Goal: Check status: Check status

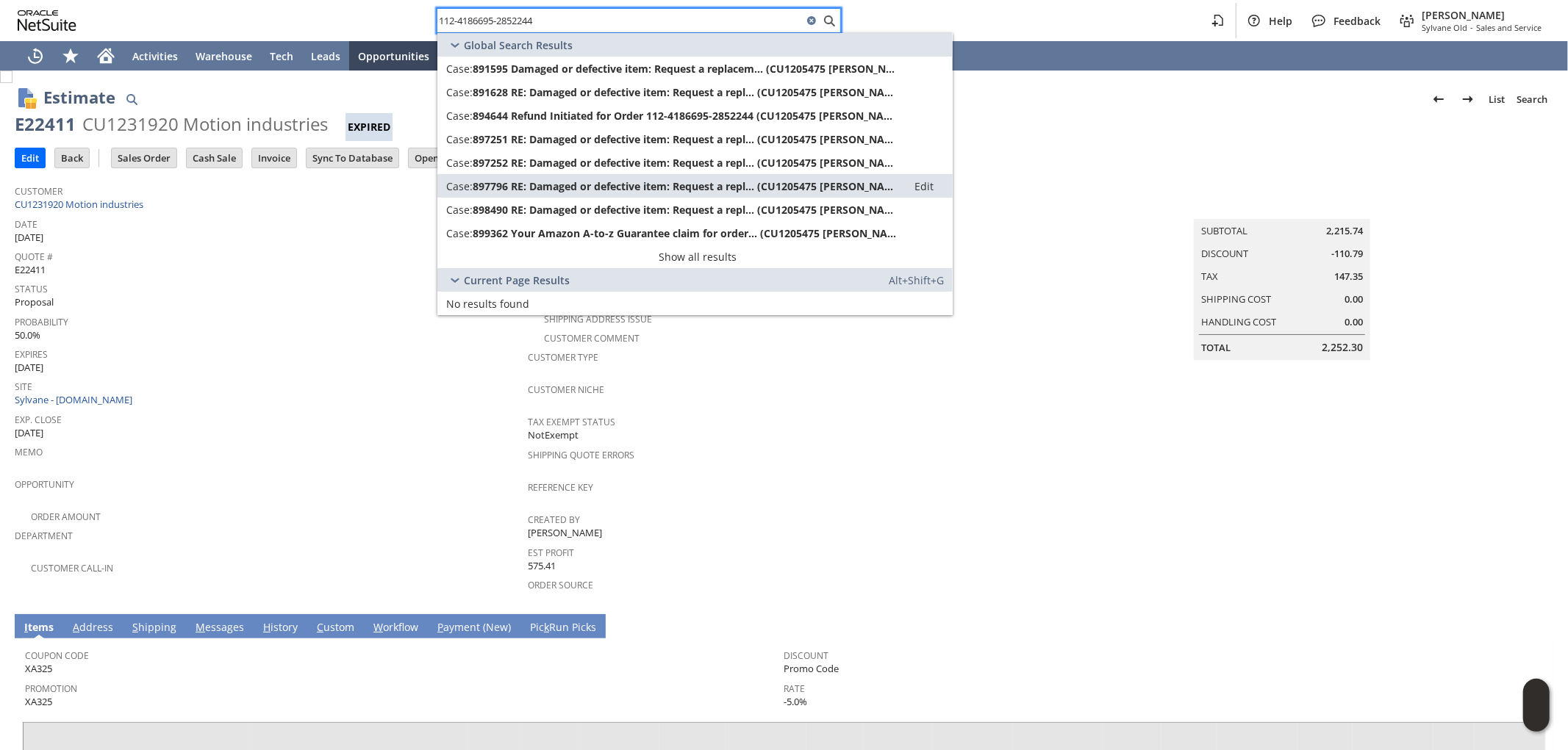
scroll to position [281, 0]
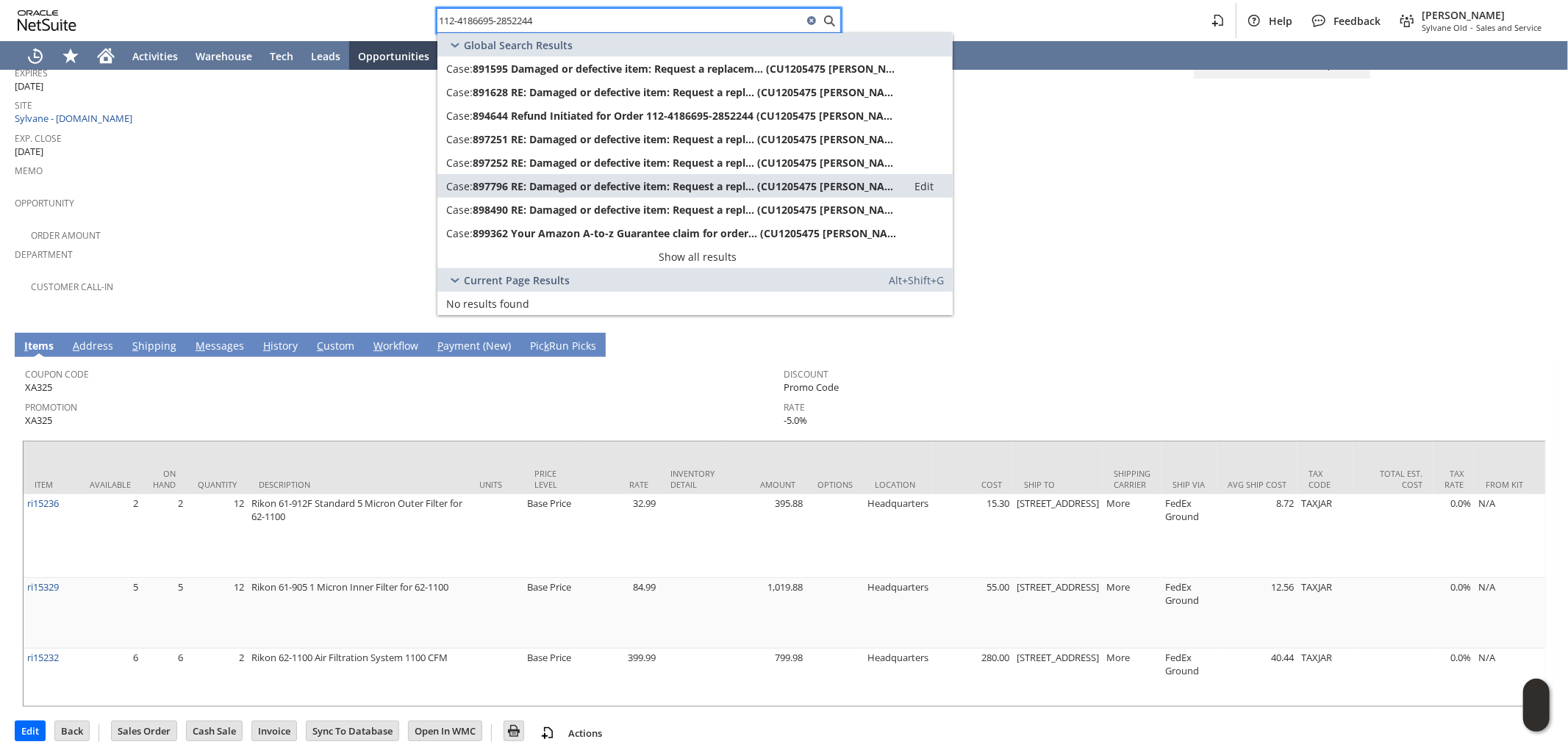
drag, startPoint x: 562, startPoint y: 24, endPoint x: 268, endPoint y: 15, distance: 294.1
click at [269, 15] on div "112-4186695-2852244 Help Feedback [PERSON_NAME] - Sales and Service" at bounding box center [784, 20] width 1568 height 41
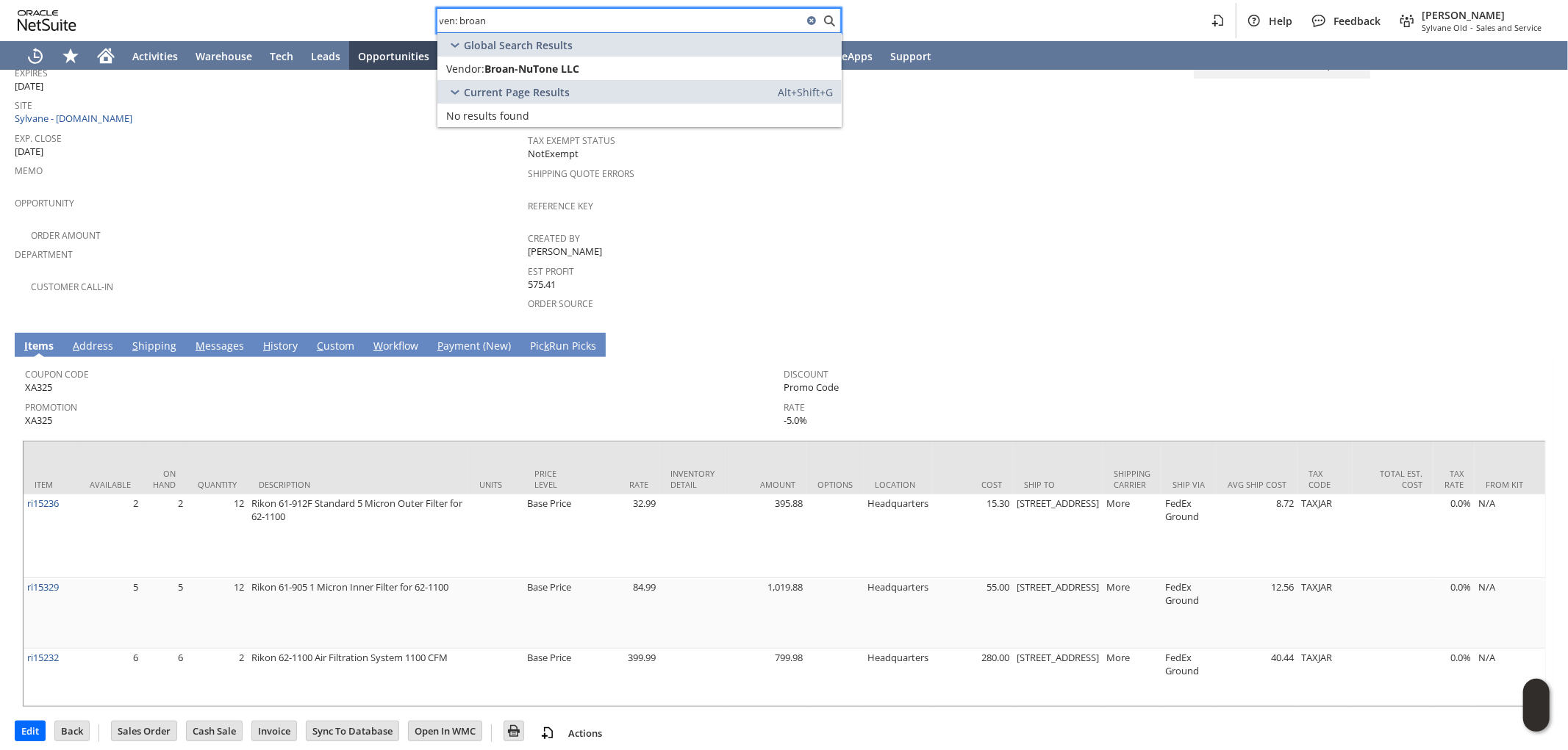
drag, startPoint x: 535, startPoint y: 19, endPoint x: 387, endPoint y: 9, distance: 148.3
click at [281, 7] on div "ven: broan Help Feedback [PERSON_NAME] Old - Sales and Service" at bounding box center [784, 20] width 1568 height 41
paste input "8604904668"
type input "8604904668"
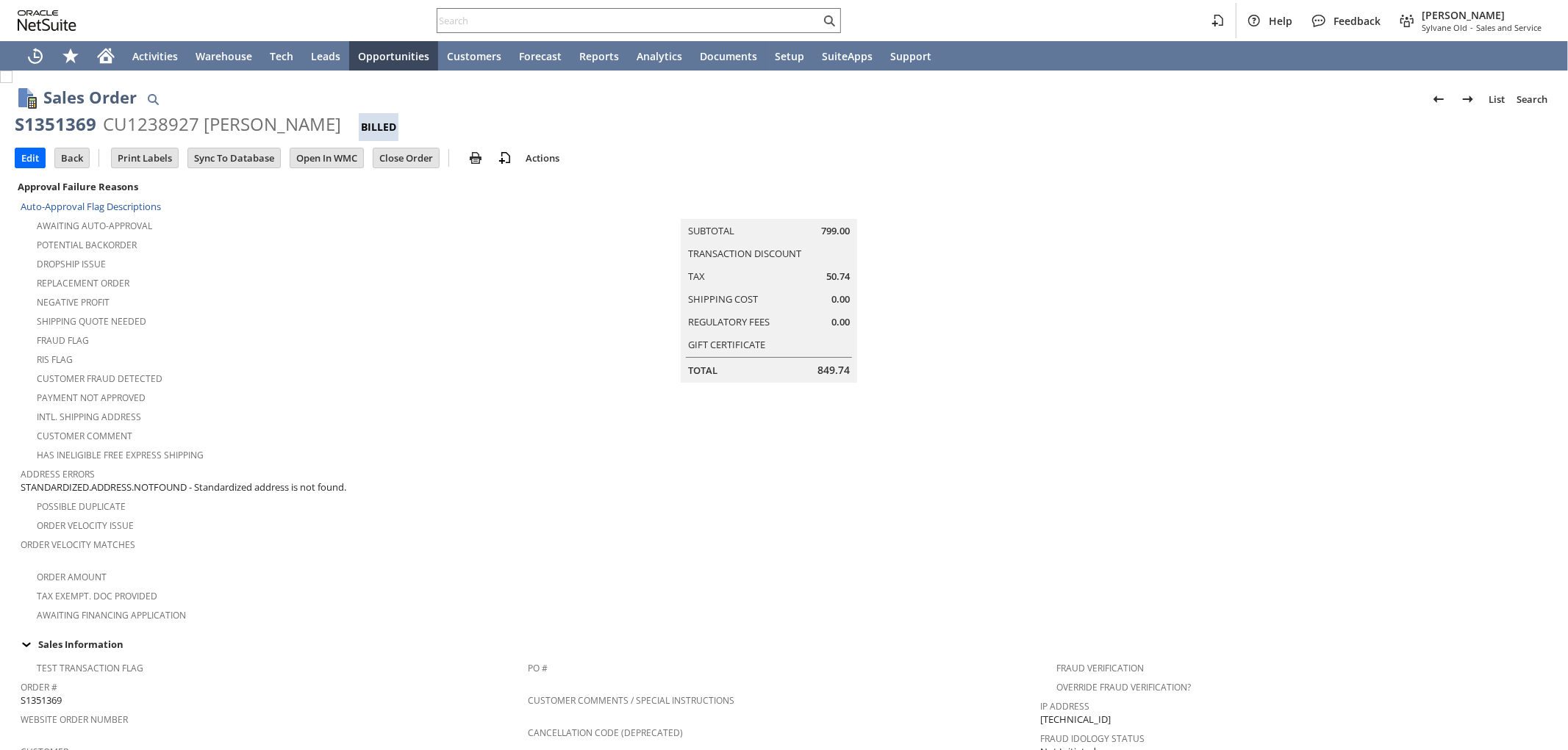
scroll to position [760, 0]
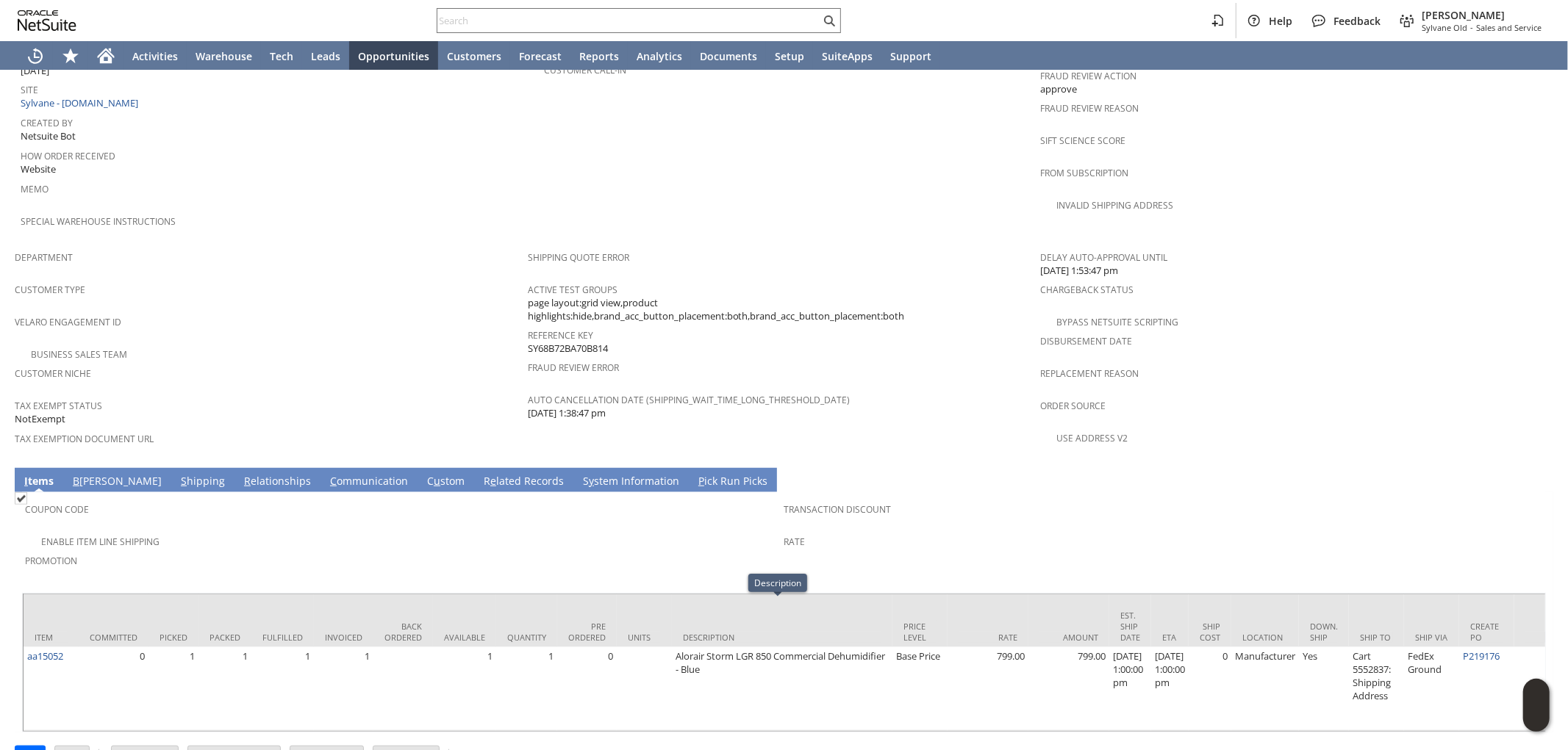
click at [177, 474] on link "S hipping" at bounding box center [203, 482] width 52 height 16
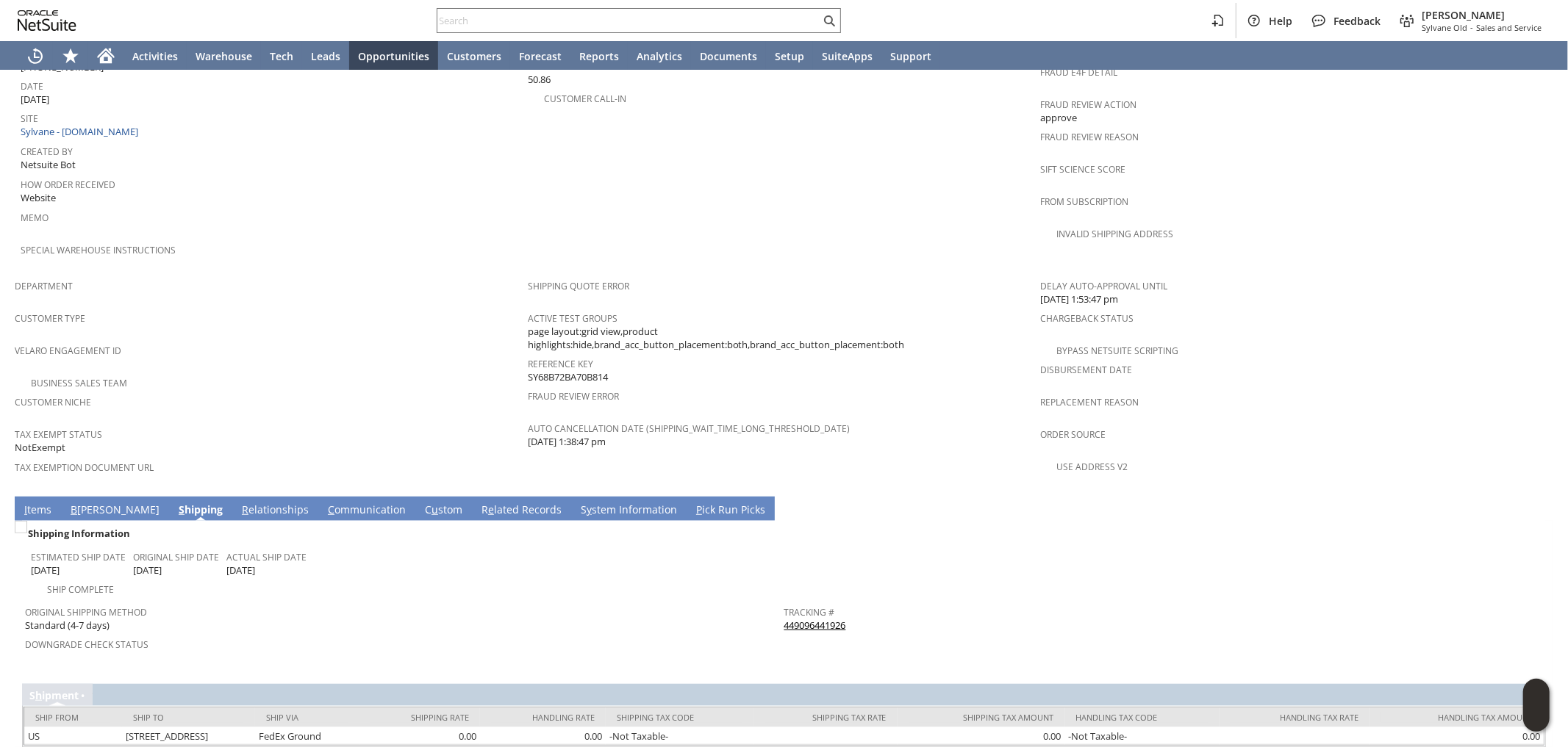
click at [32, 502] on link "I tems" at bounding box center [38, 511] width 34 height 16
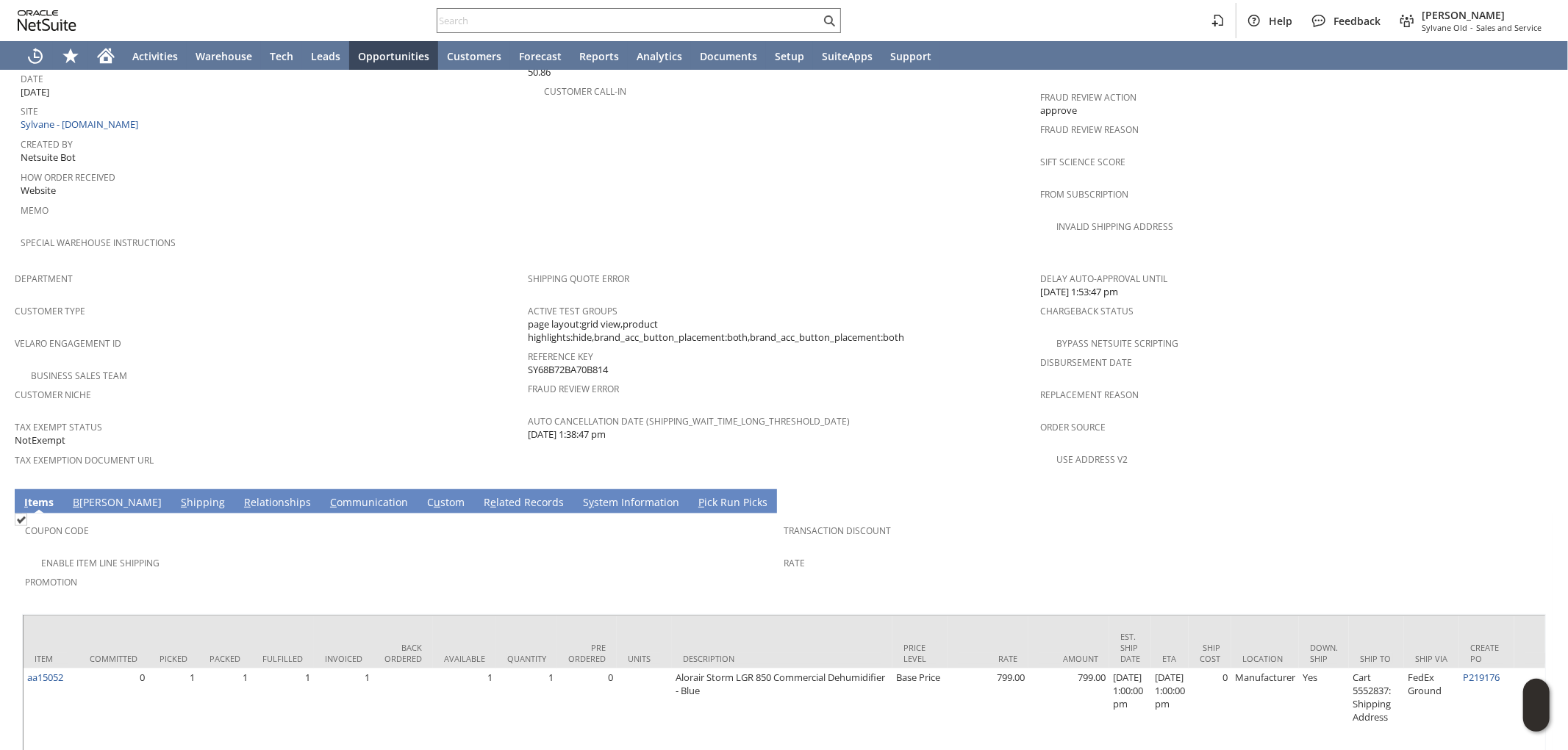
scroll to position [760, 0]
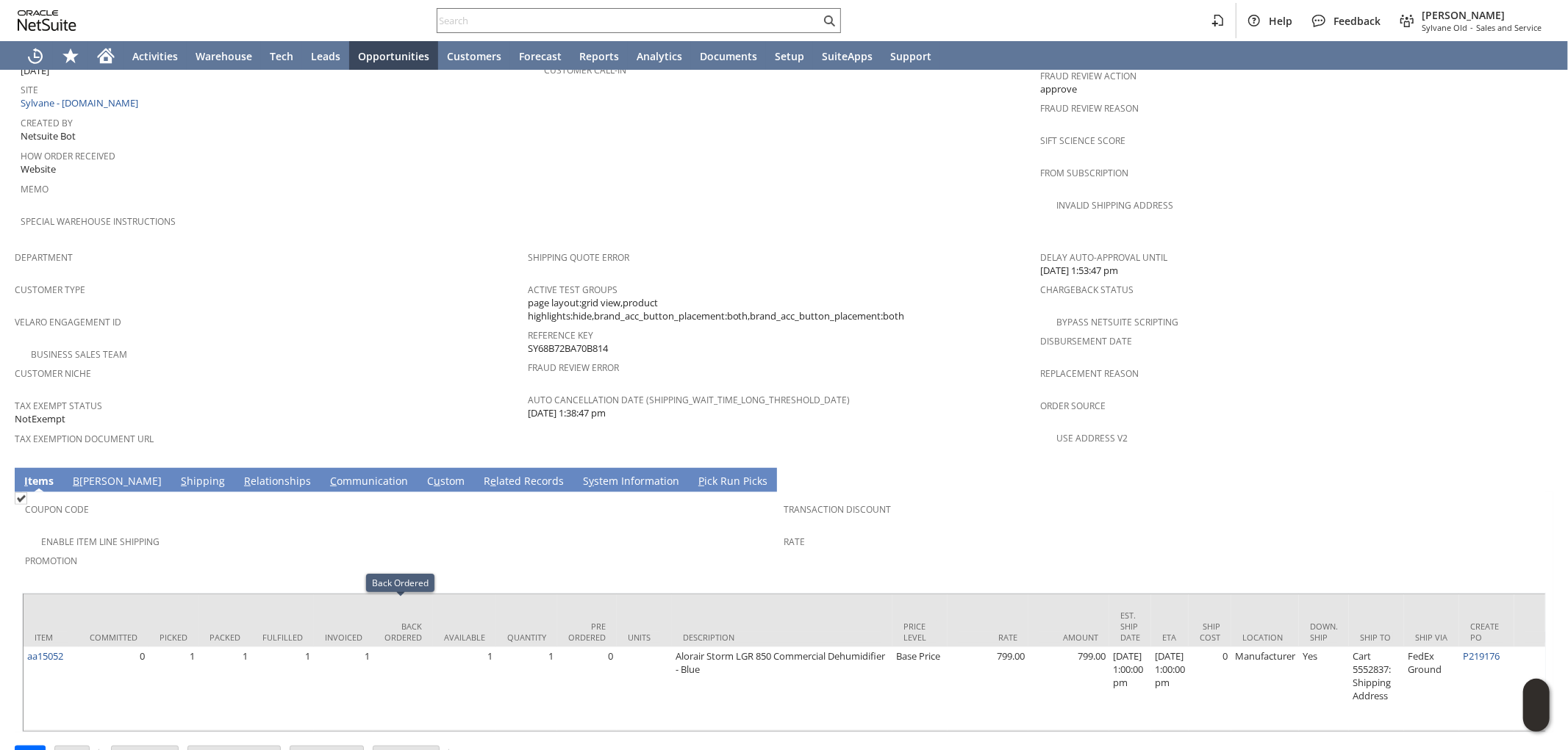
click at [177, 474] on link "S hipping" at bounding box center [203, 482] width 52 height 16
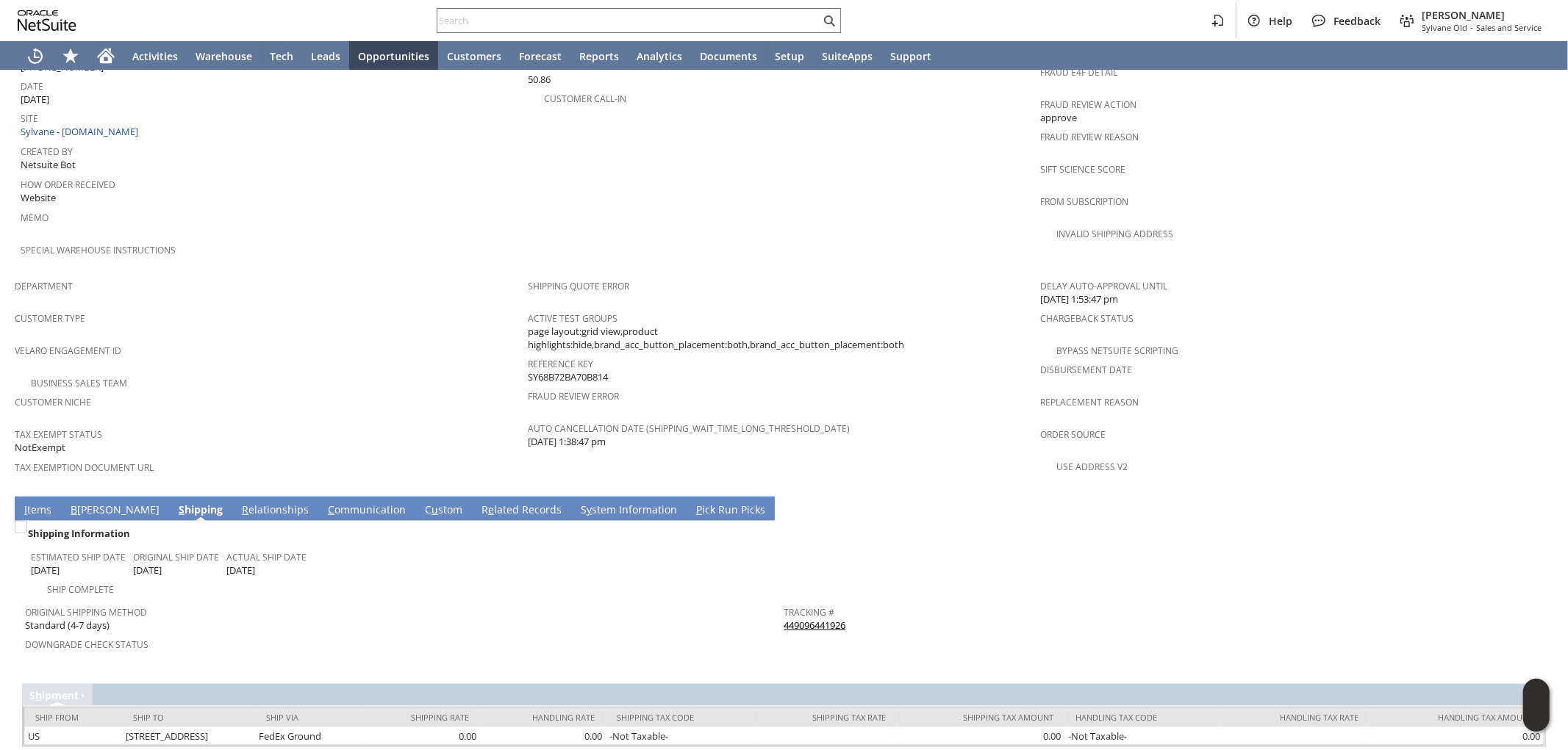
click at [38, 502] on link "I tems" at bounding box center [38, 511] width 34 height 16
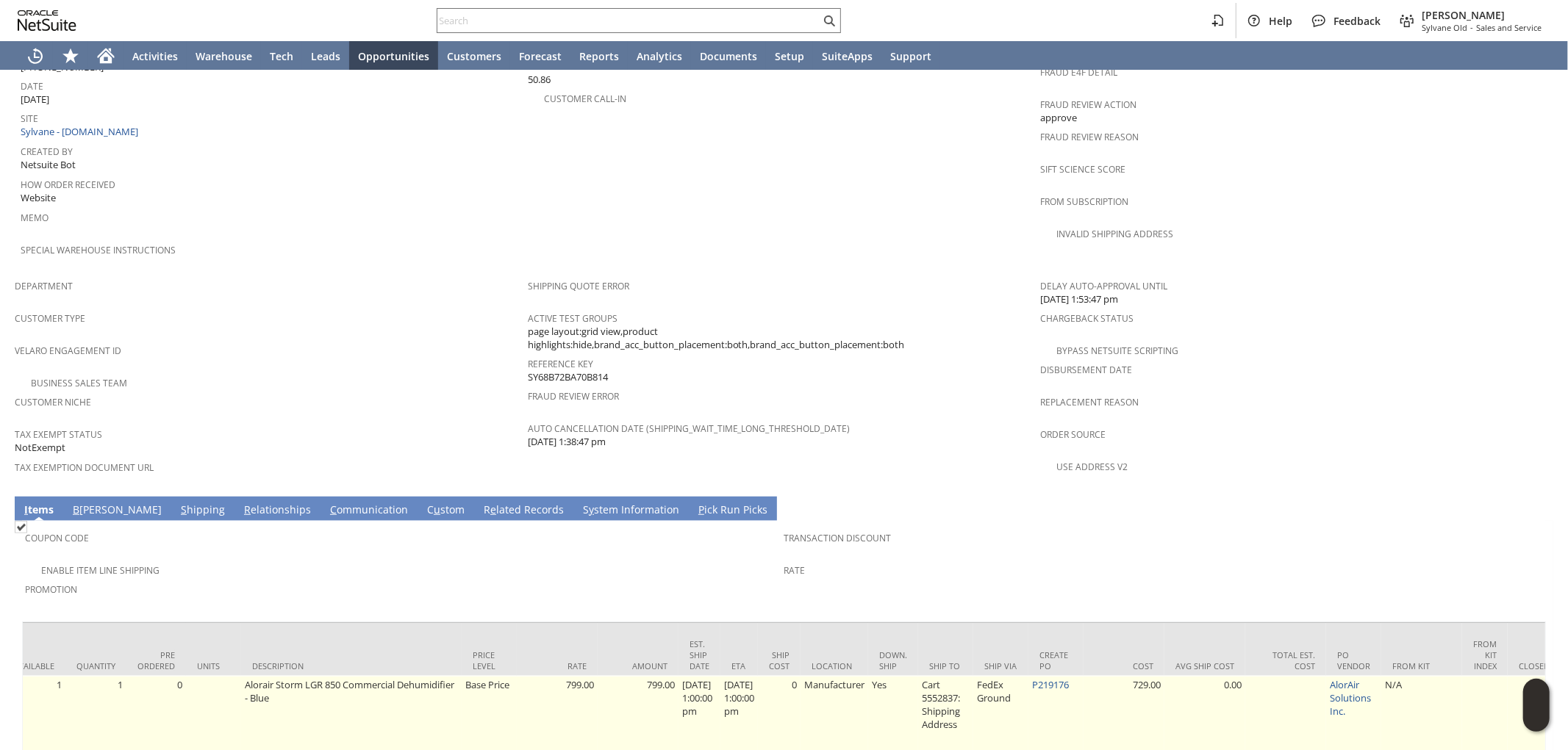
scroll to position [0, 439]
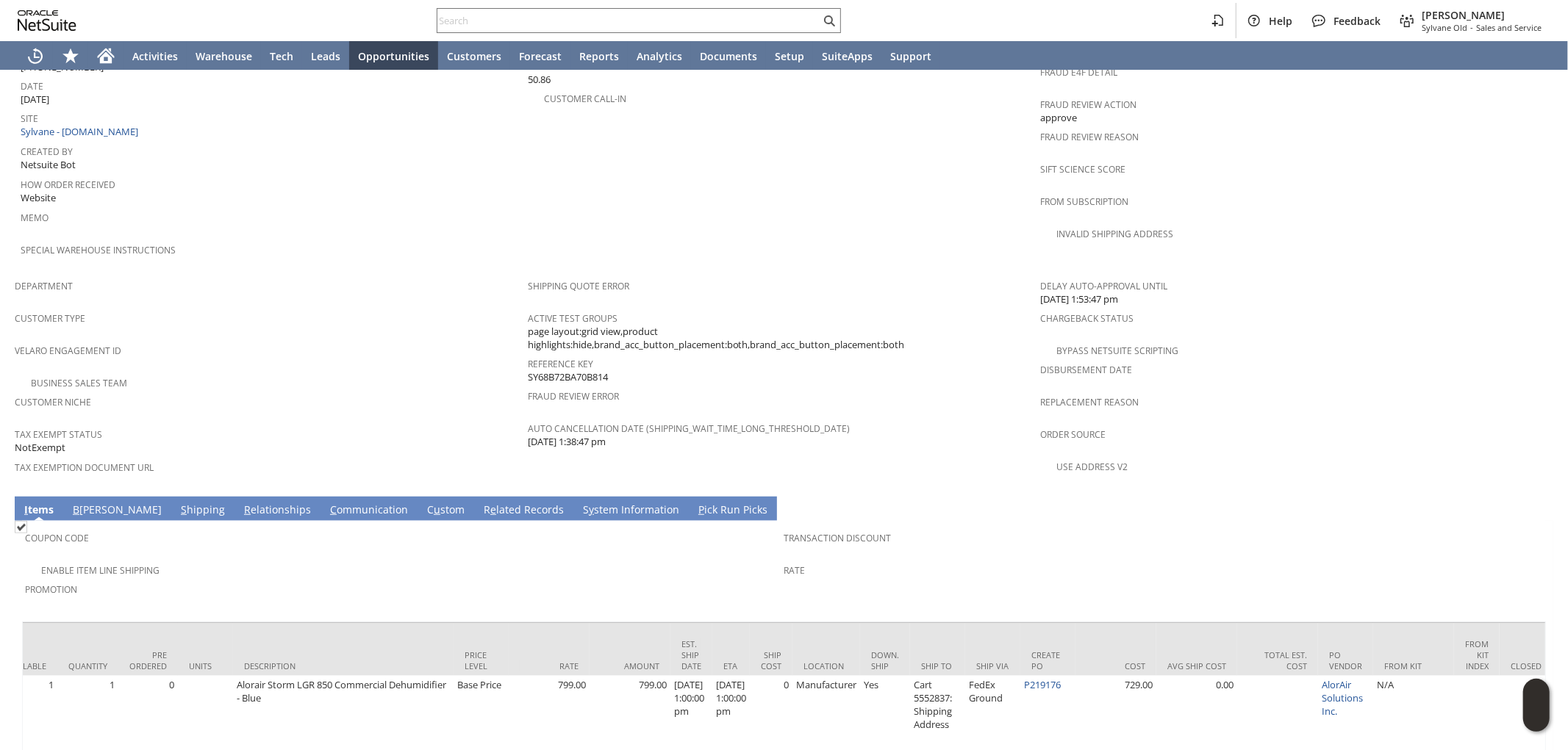
click at [177, 502] on link "S hipping" at bounding box center [203, 511] width 52 height 16
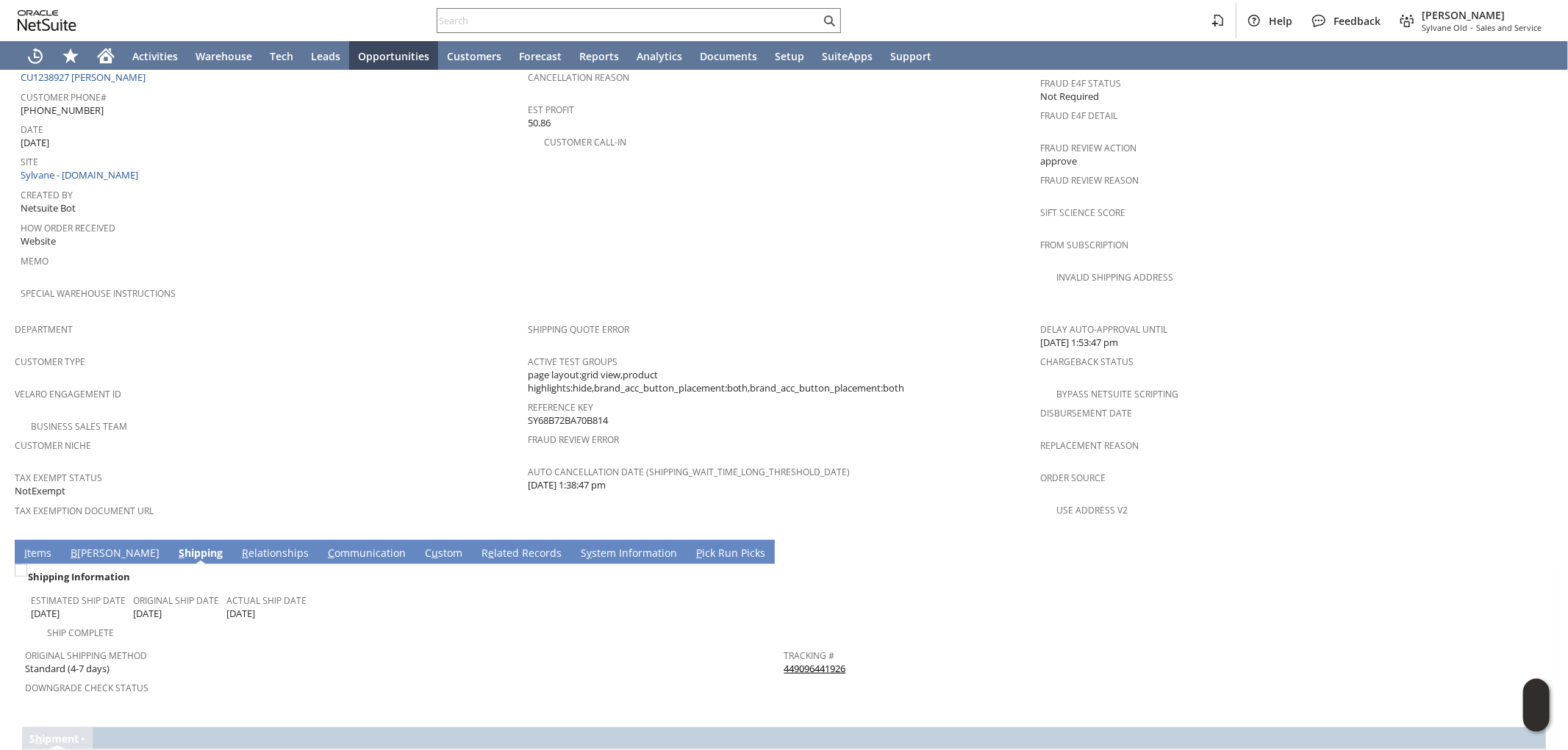
scroll to position [731, 0]
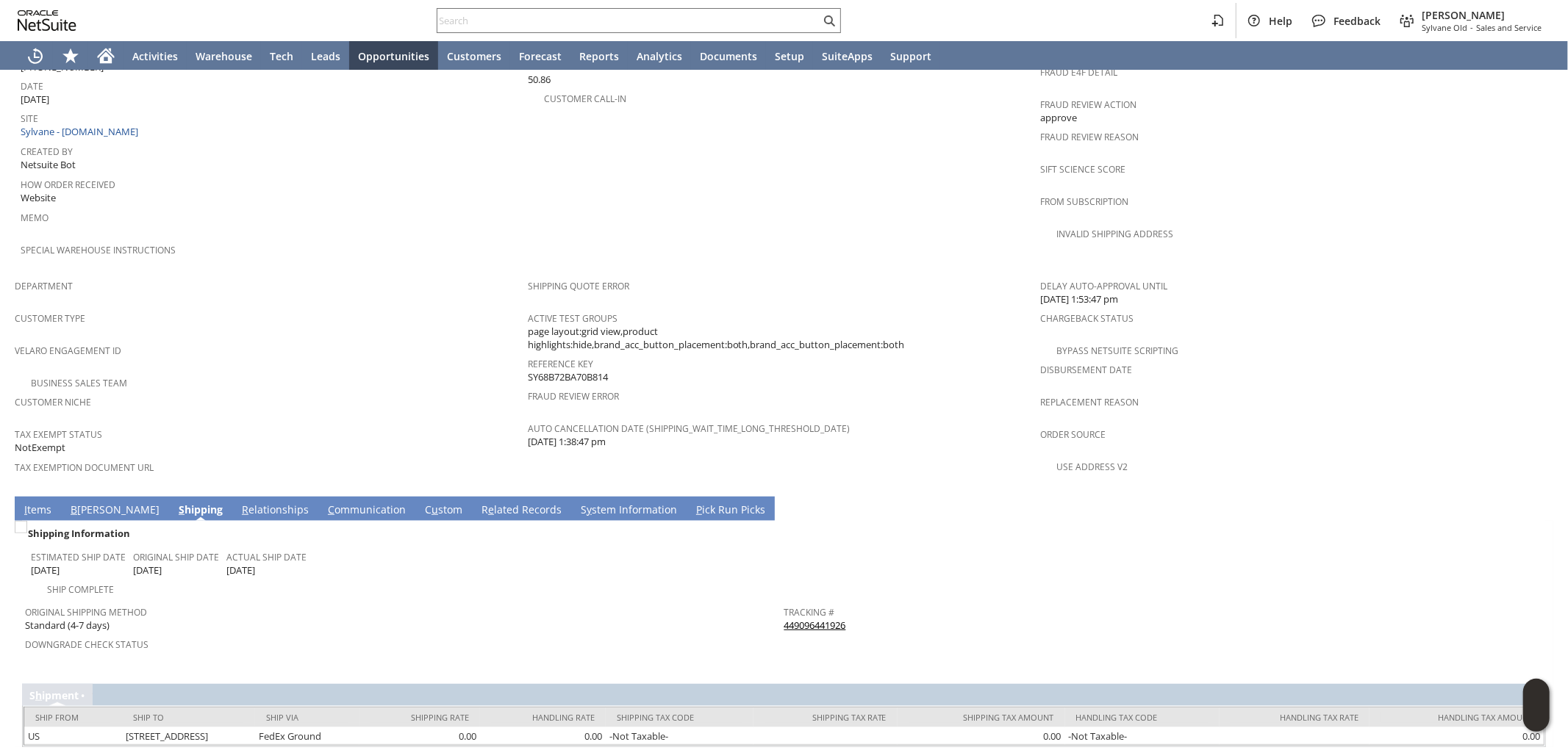
click at [460, 670] on div at bounding box center [784, 673] width 1525 height 7
click at [526, 602] on div "Original Shipping Method Standard (4-7 days)" at bounding box center [400, 617] width 752 height 31
click at [535, 634] on span "Downgrade Check Status" at bounding box center [400, 643] width 752 height 17
click at [402, 634] on span "Downgrade Check Status" at bounding box center [400, 643] width 752 height 17
click at [390, 634] on span "Downgrade Check Status" at bounding box center [400, 643] width 752 height 17
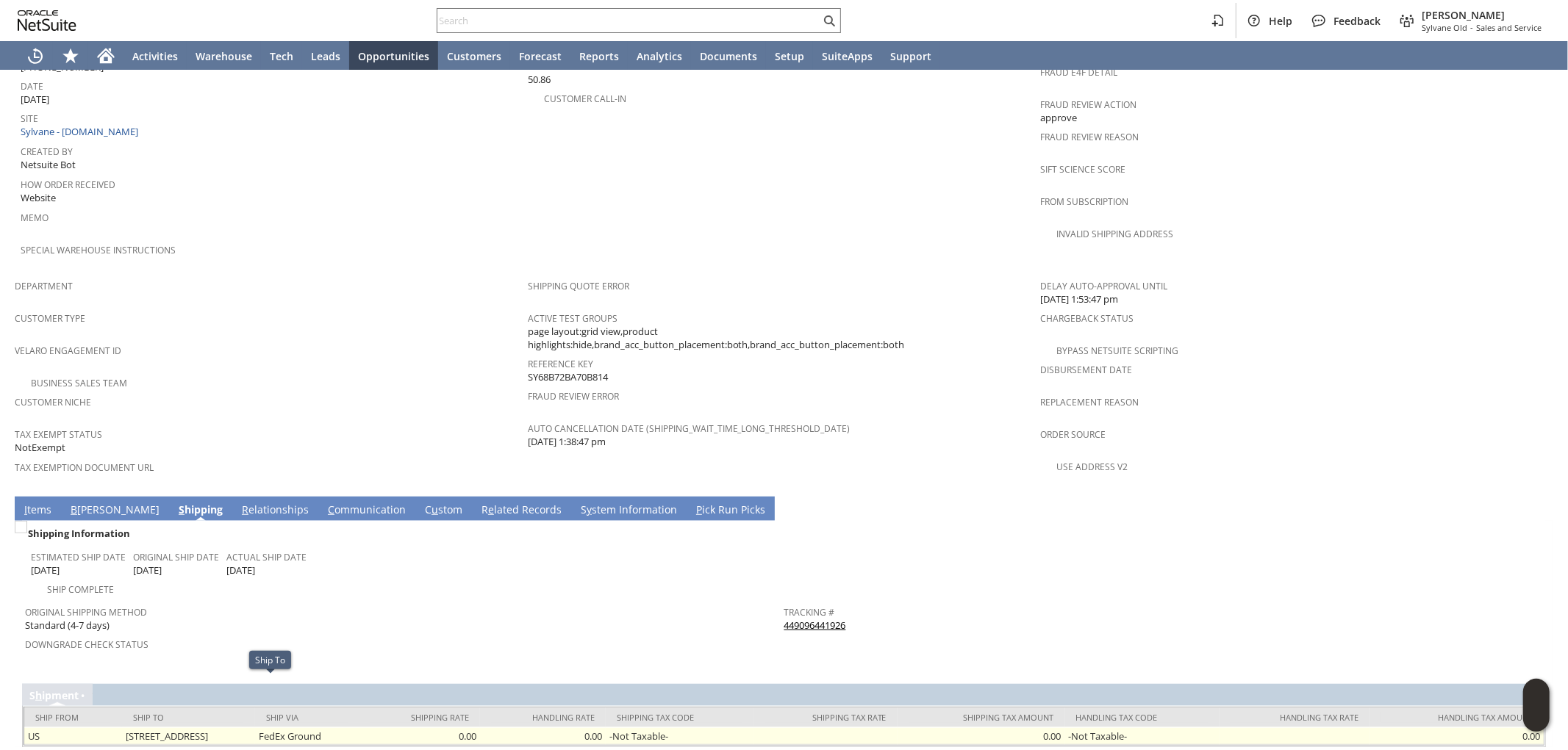
drag, startPoint x: 217, startPoint y: 684, endPoint x: 253, endPoint y: 688, distance: 36.2
click at [255, 728] on td "353 Unity Stage Rd East Hartland CT 06027 United States" at bounding box center [189, 737] width 134 height 18
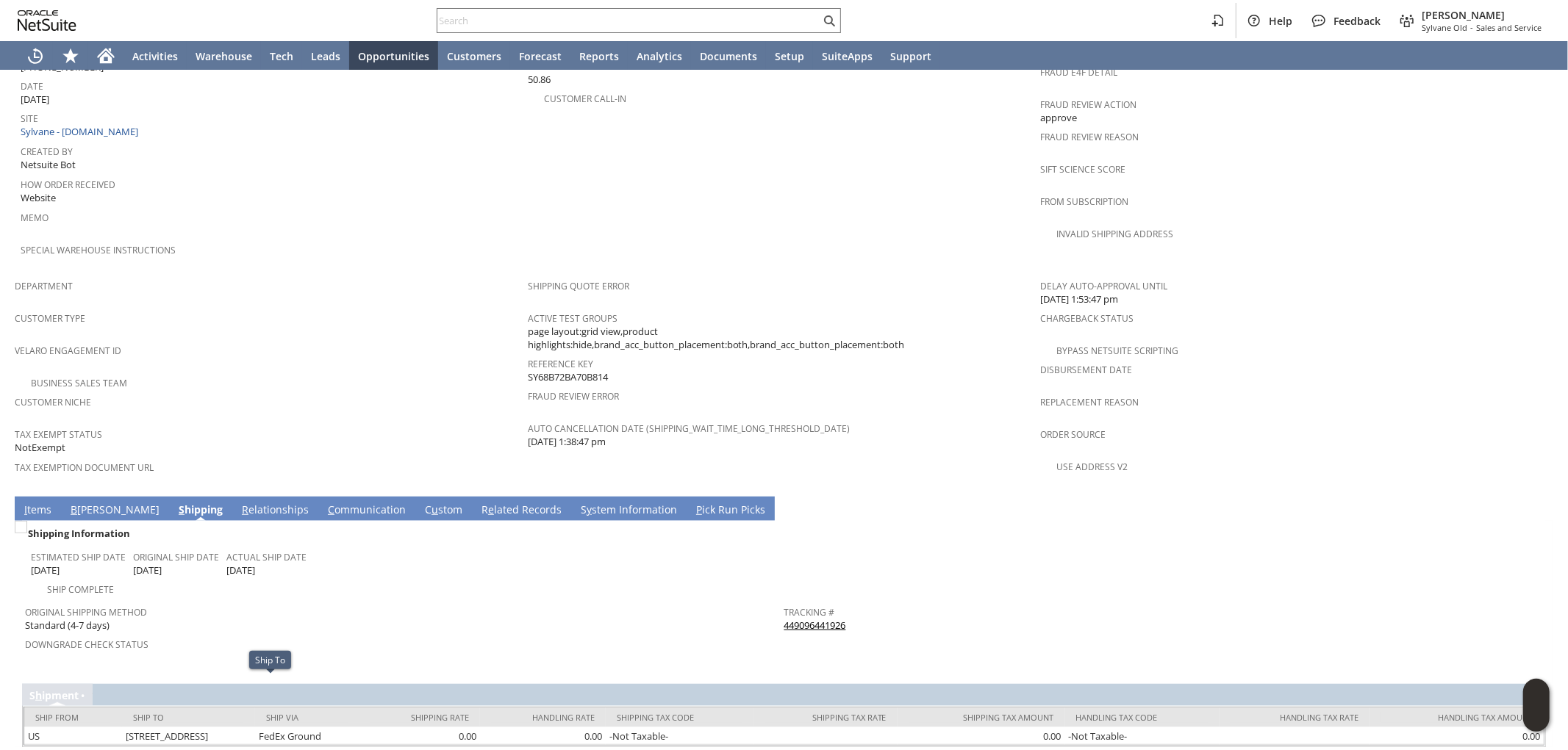
click at [365, 634] on div "Downgrade Check Status" at bounding box center [400, 650] width 752 height 31
click at [39, 502] on link "I tems" at bounding box center [38, 511] width 34 height 16
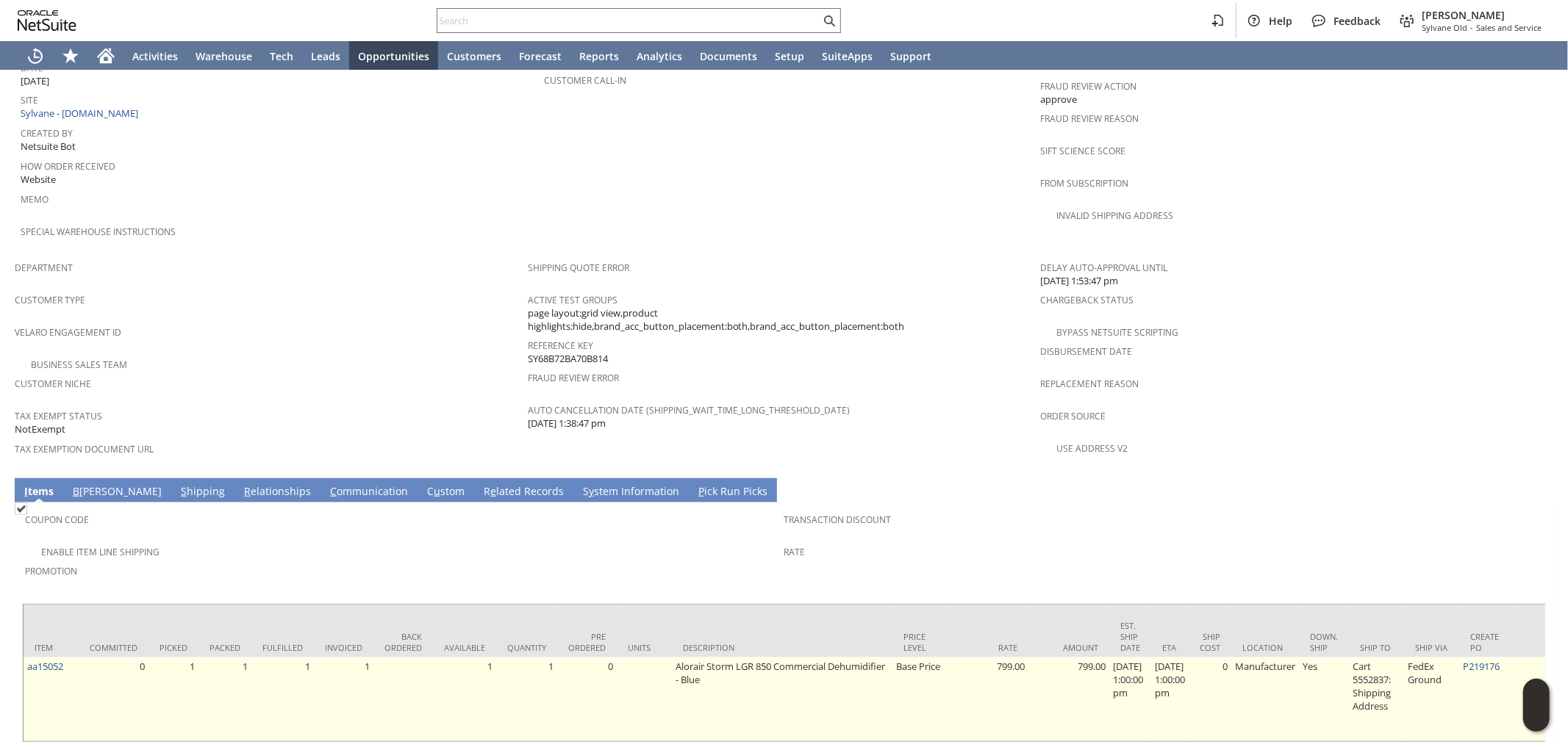
scroll to position [760, 0]
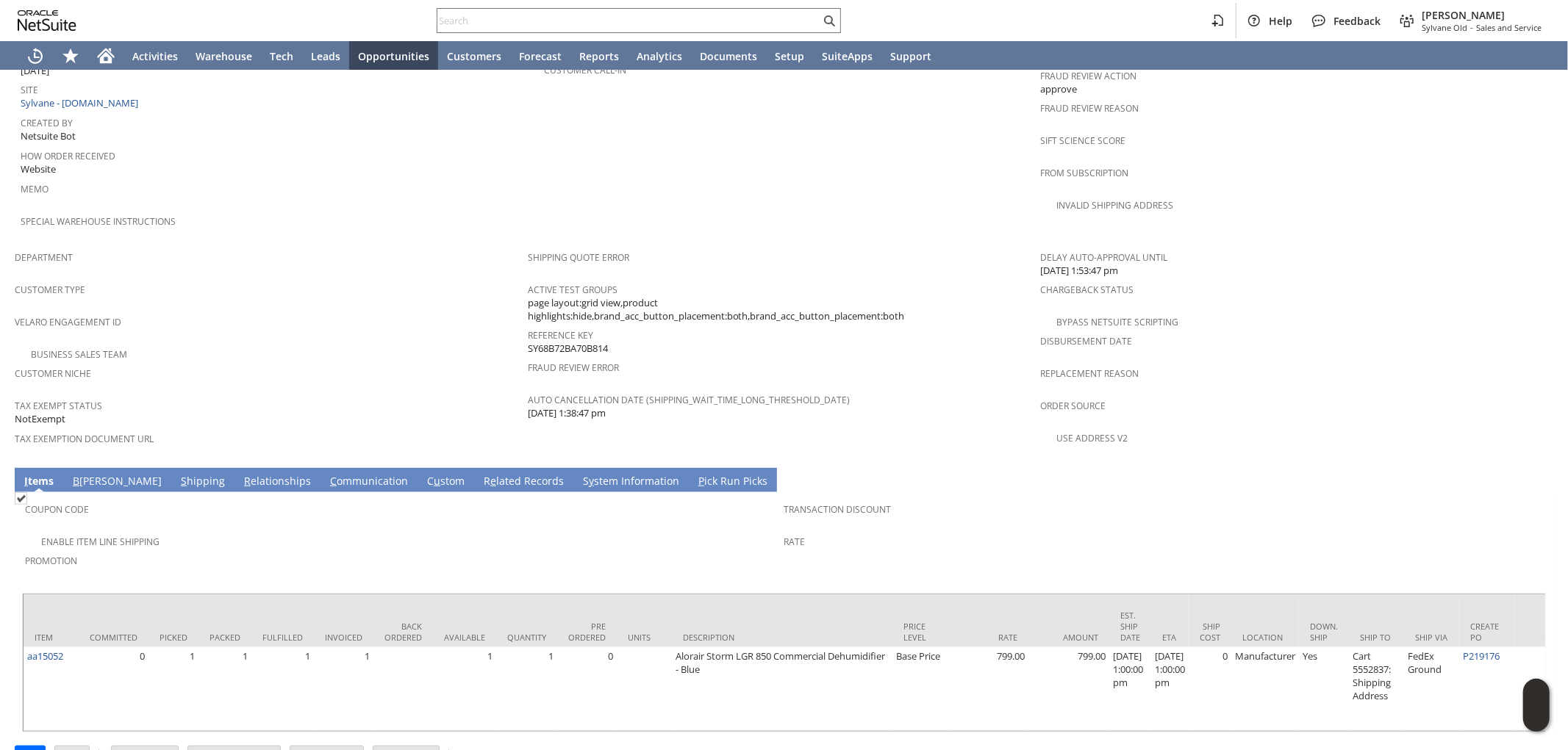
click at [177, 474] on link "S hipping" at bounding box center [203, 482] width 52 height 16
